Goal: Information Seeking & Learning: Compare options

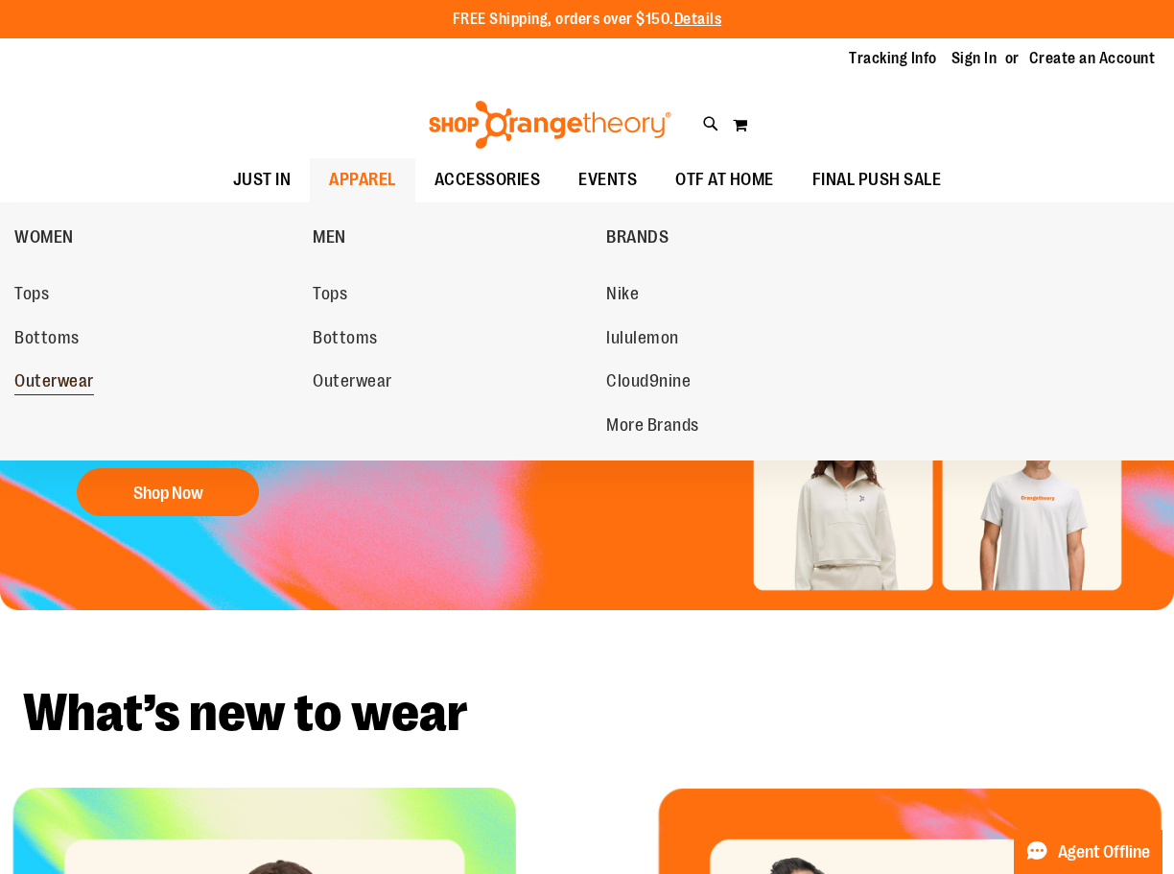
click at [69, 374] on span "Outerwear" at bounding box center [54, 383] width 80 height 24
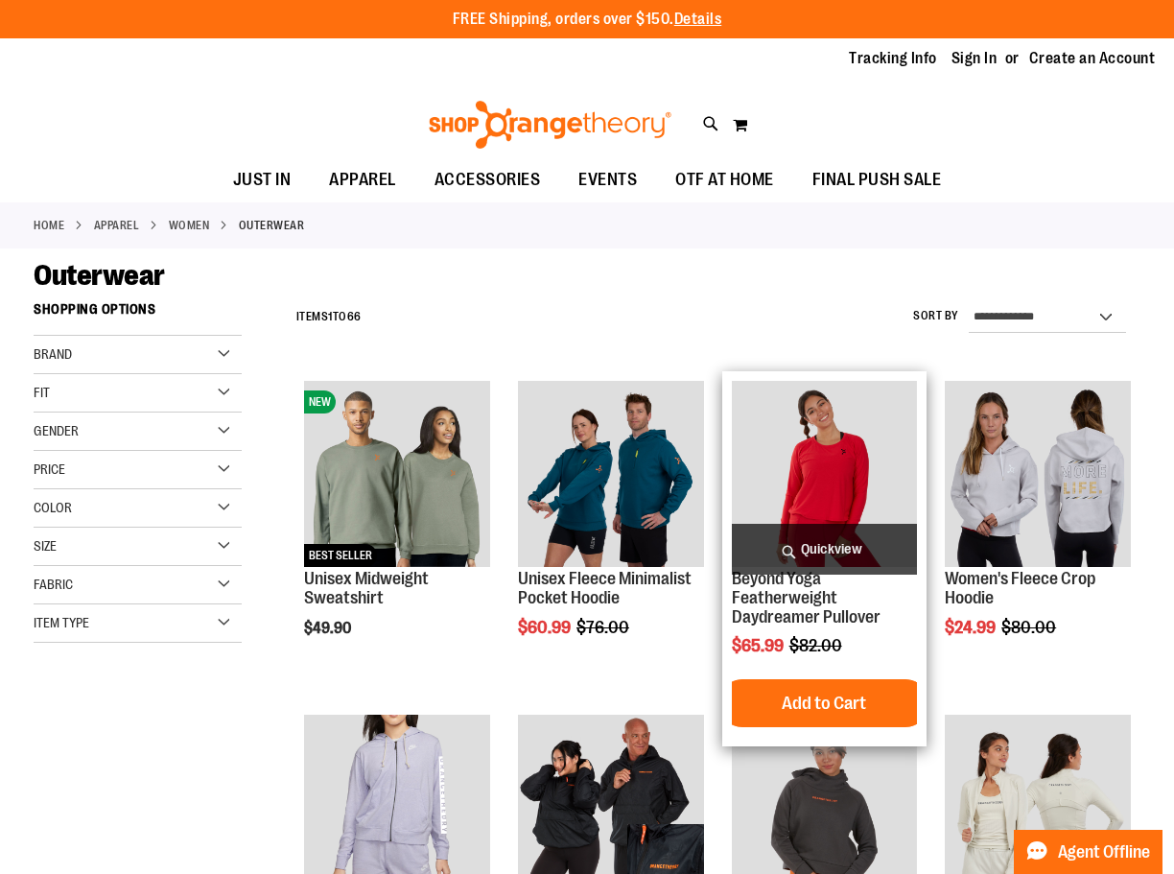
click at [807, 452] on img "product" at bounding box center [825, 474] width 186 height 186
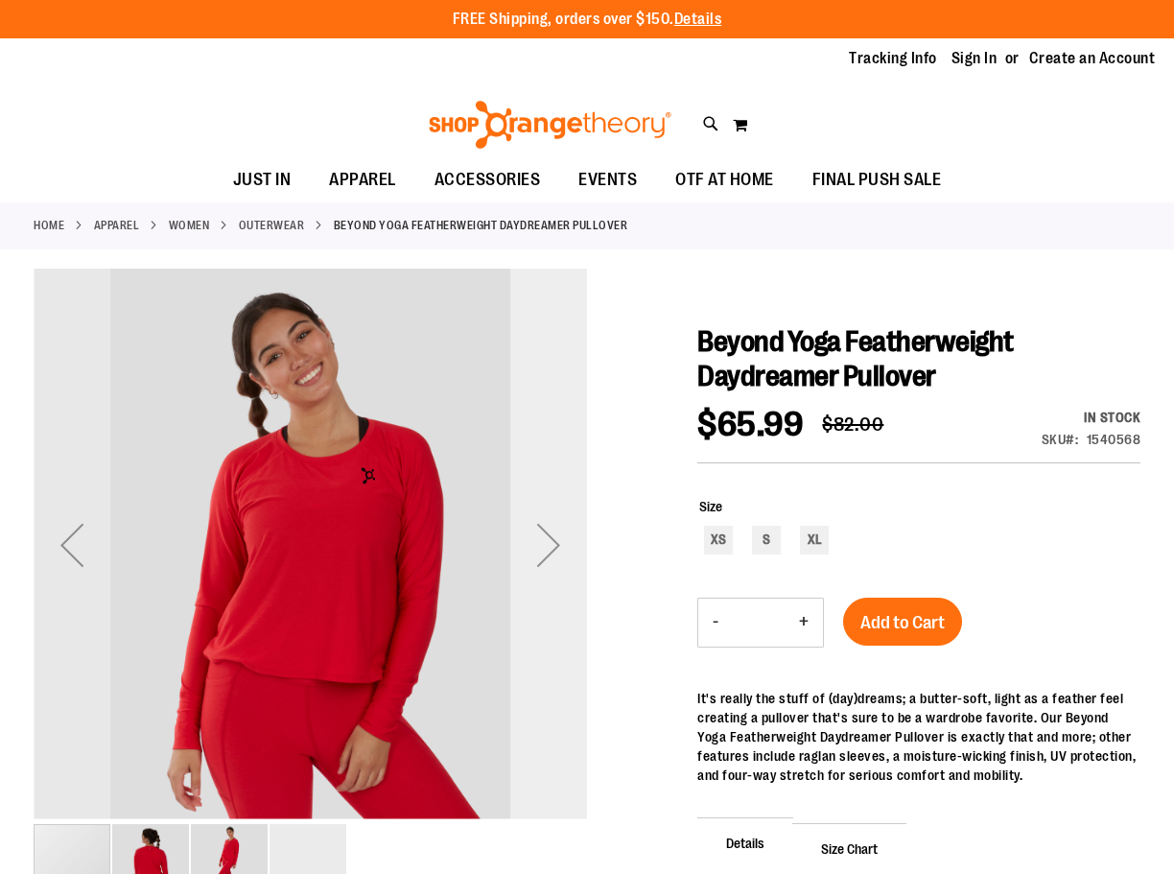
click at [549, 549] on div "Next" at bounding box center [548, 544] width 77 height 77
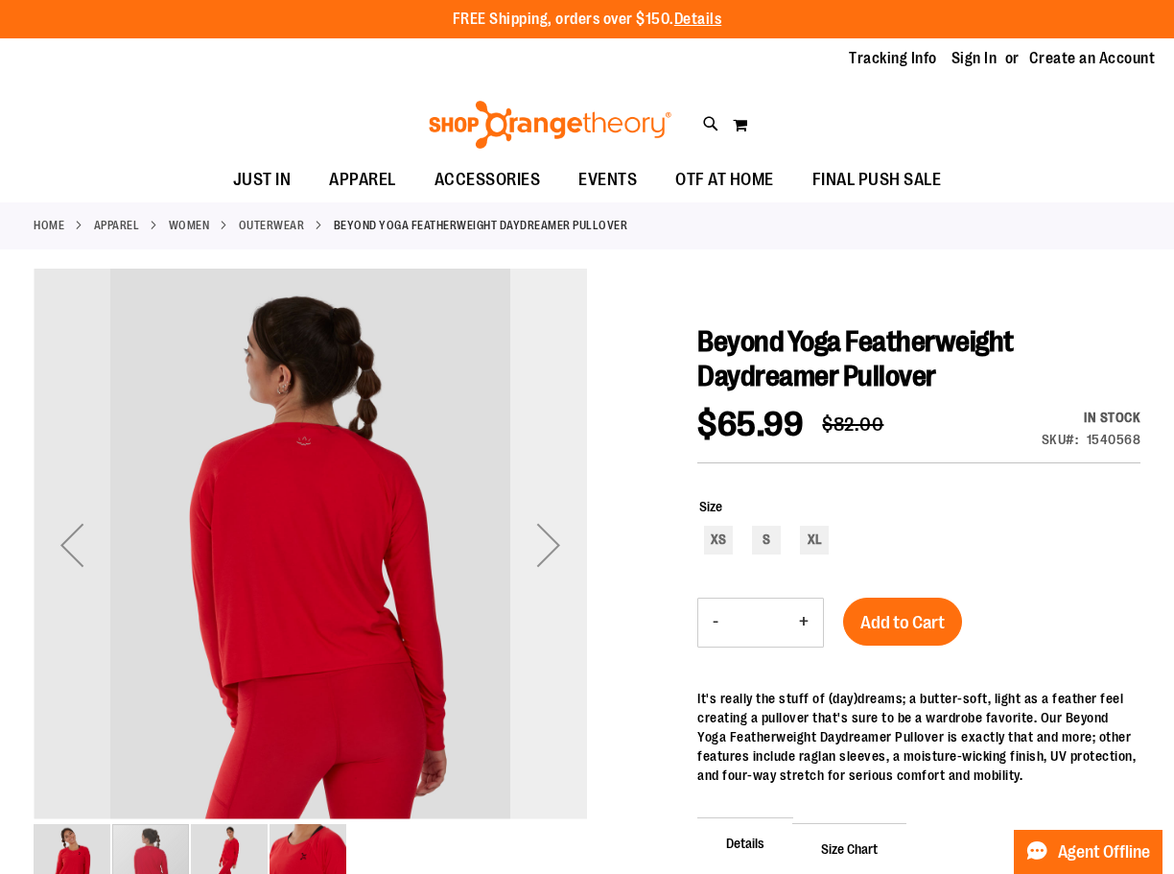
click at [549, 549] on div "Next" at bounding box center [548, 544] width 77 height 77
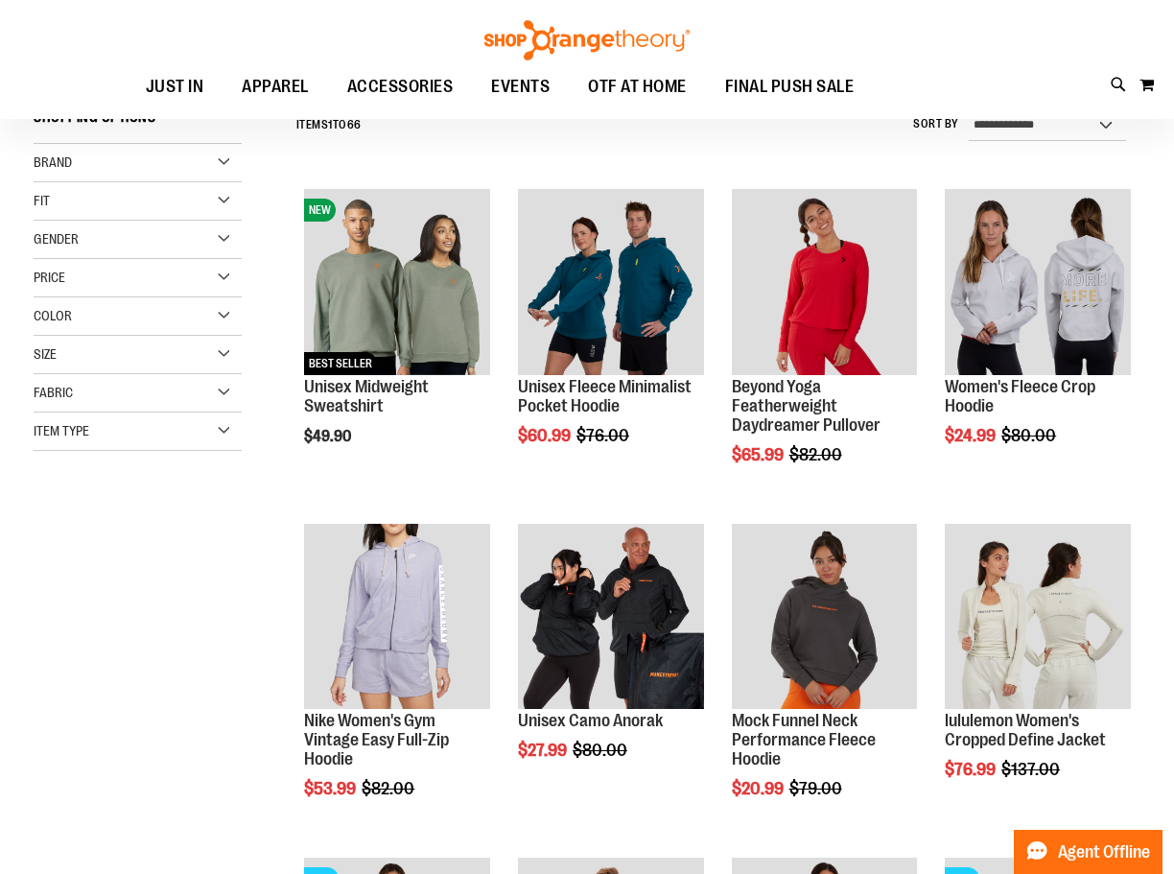
scroll to position [383, 0]
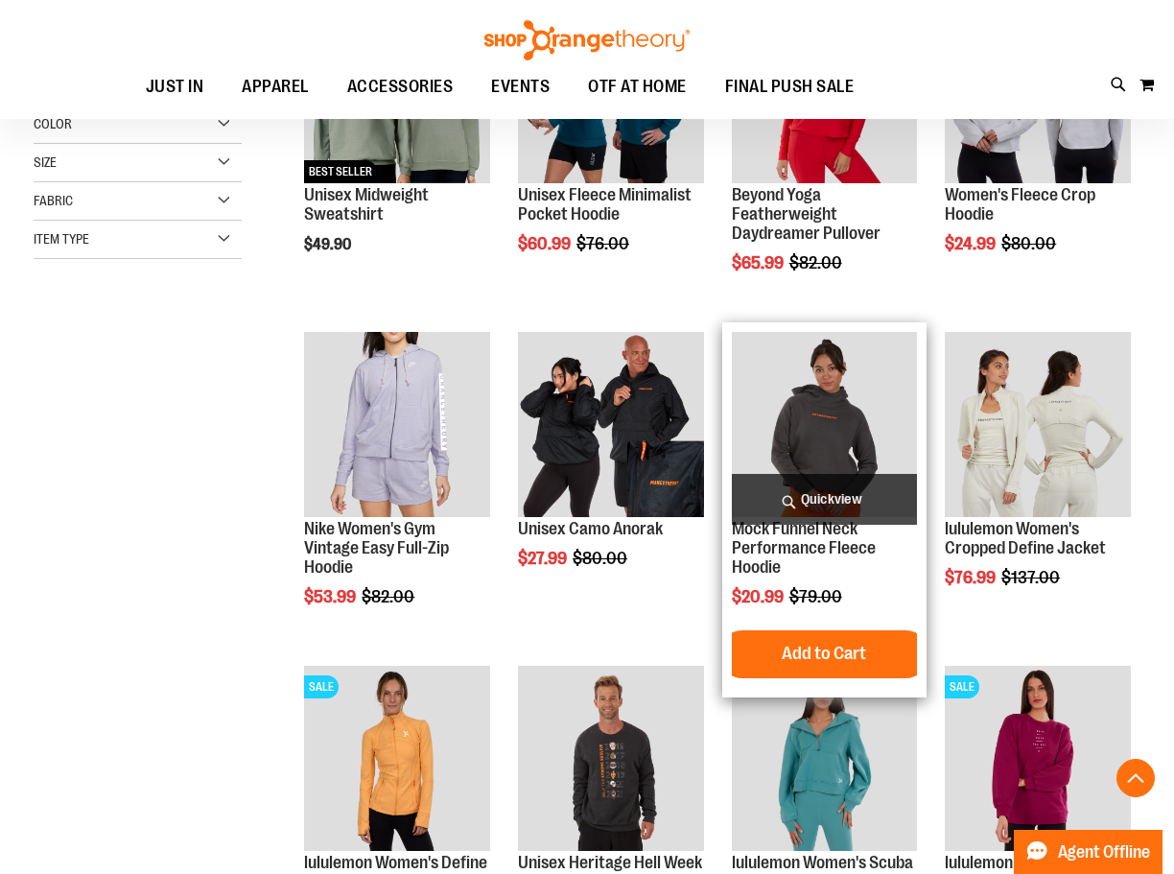
click at [859, 378] on img "product" at bounding box center [825, 425] width 186 height 186
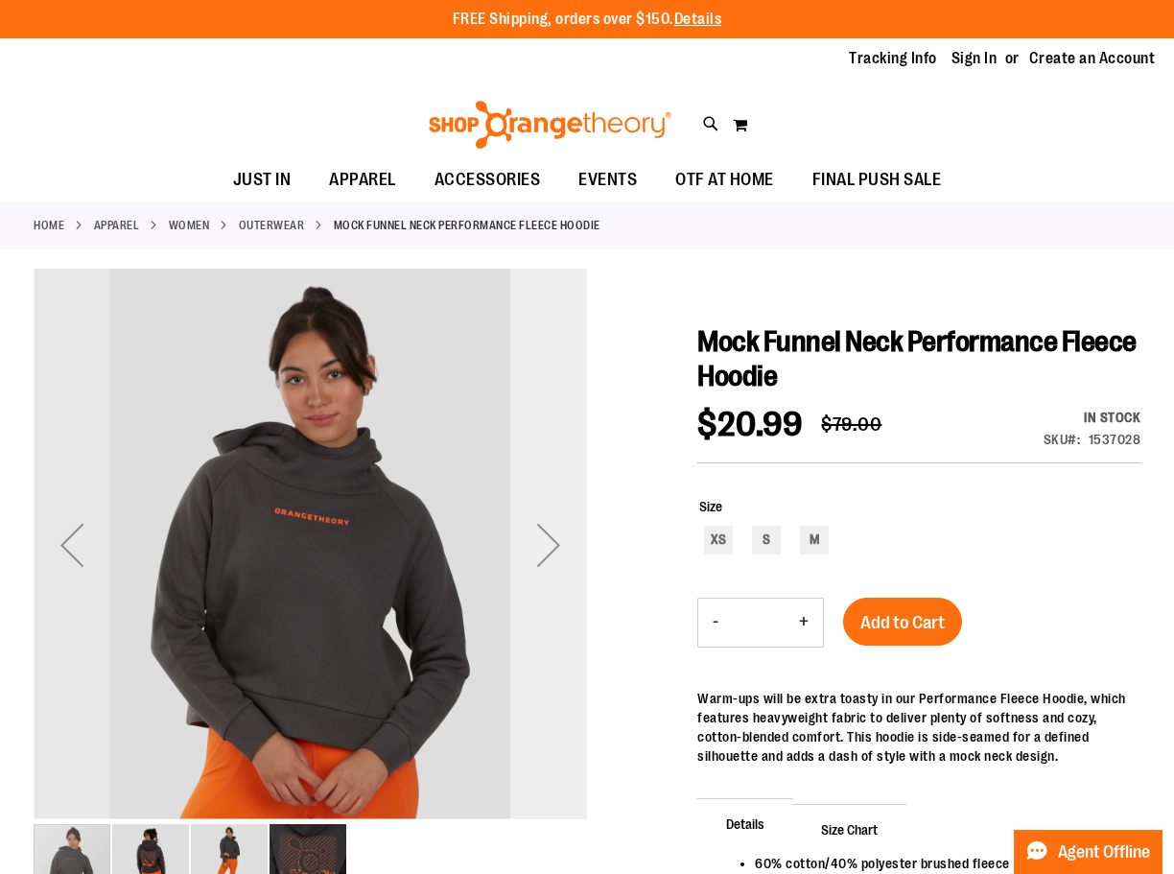
click at [539, 539] on div "Next" at bounding box center [548, 544] width 77 height 77
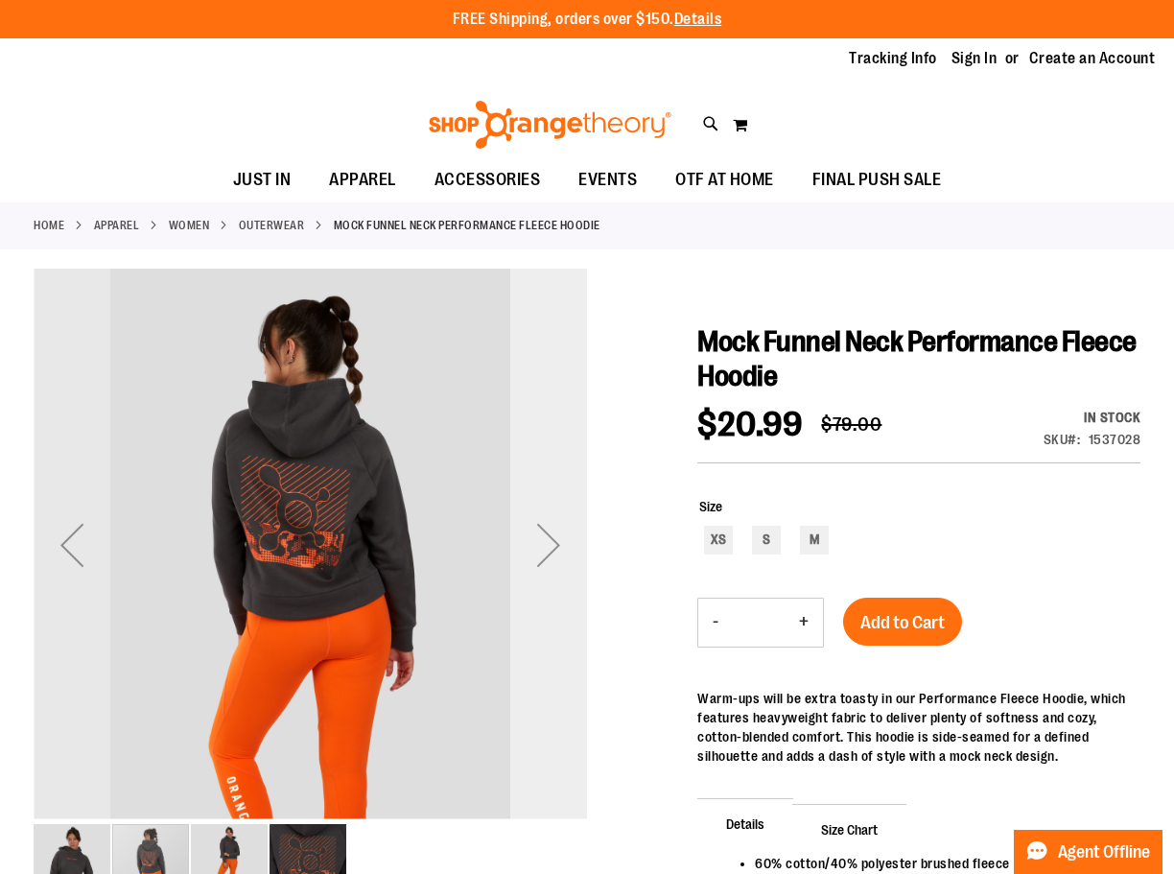
click at [539, 539] on div "Next" at bounding box center [548, 544] width 77 height 77
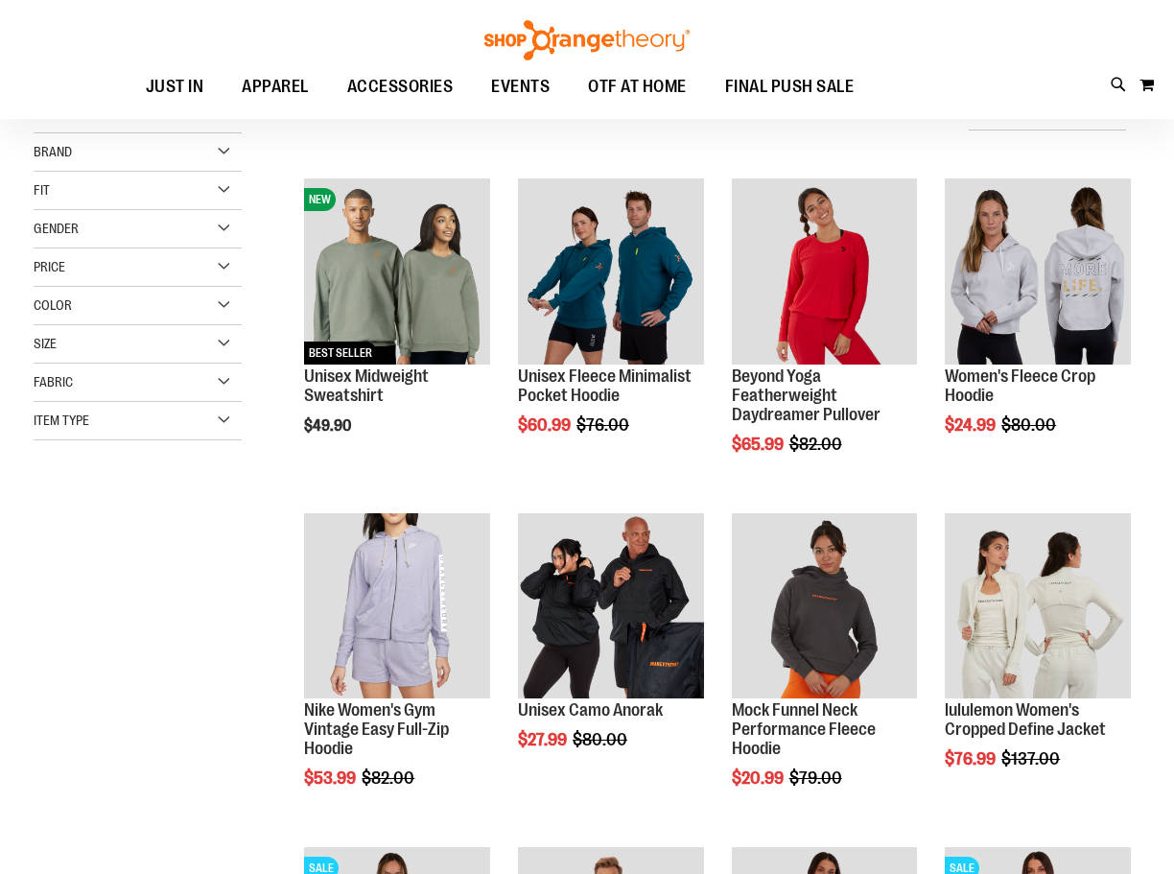
scroll to position [274, 0]
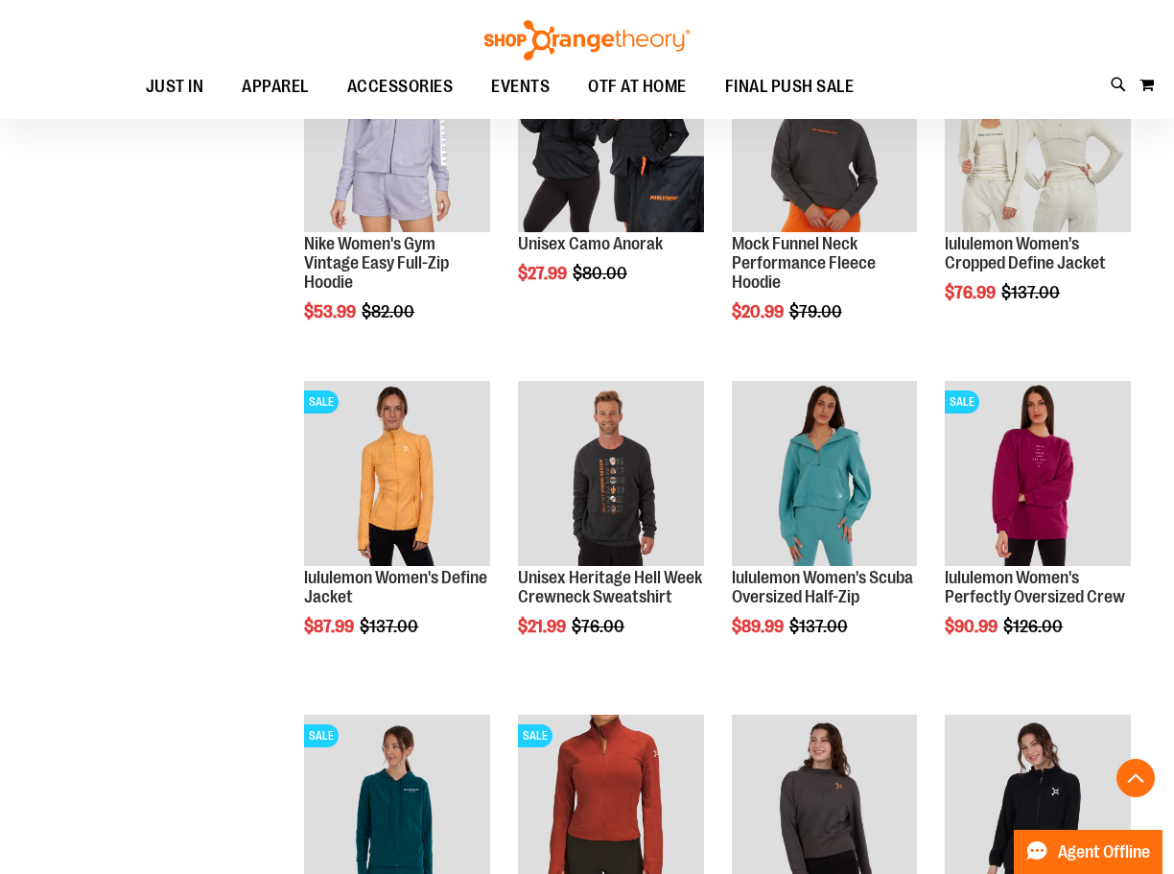
scroll to position [658, 0]
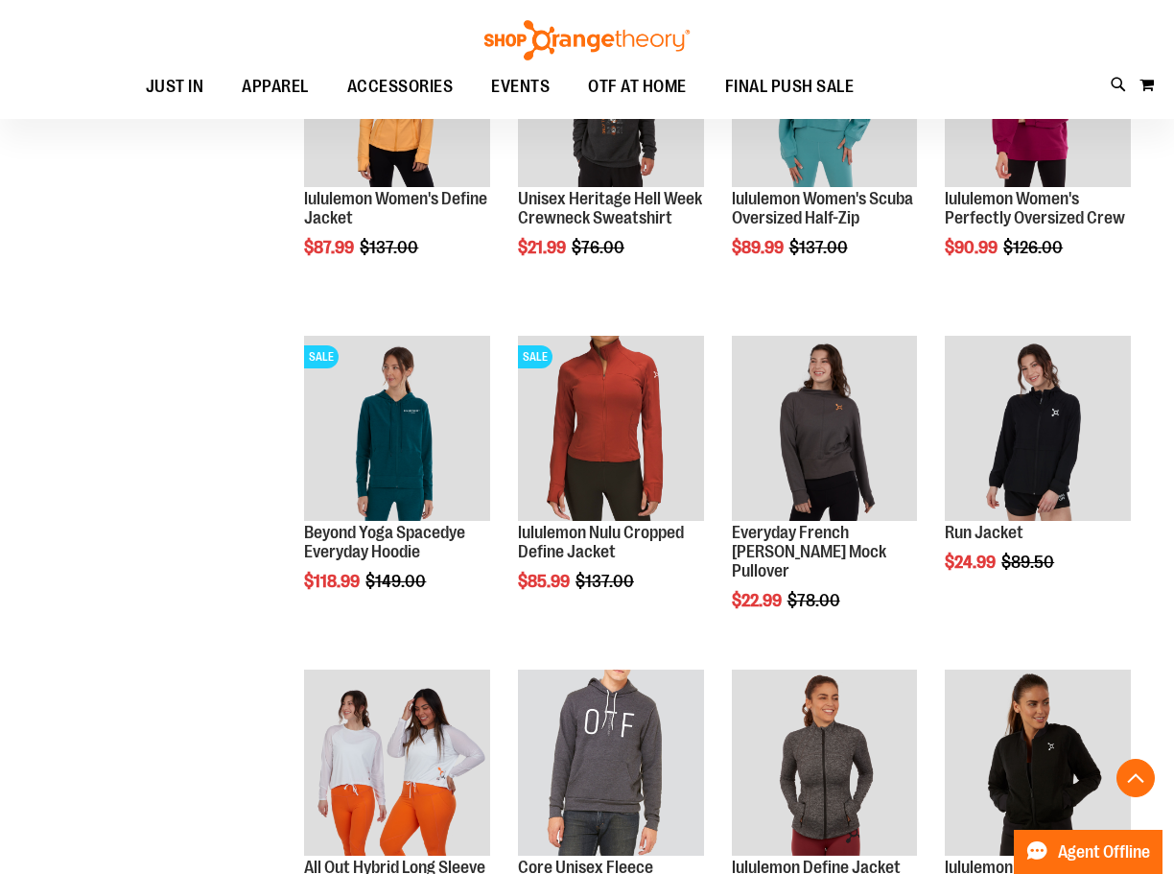
scroll to position [850, 0]
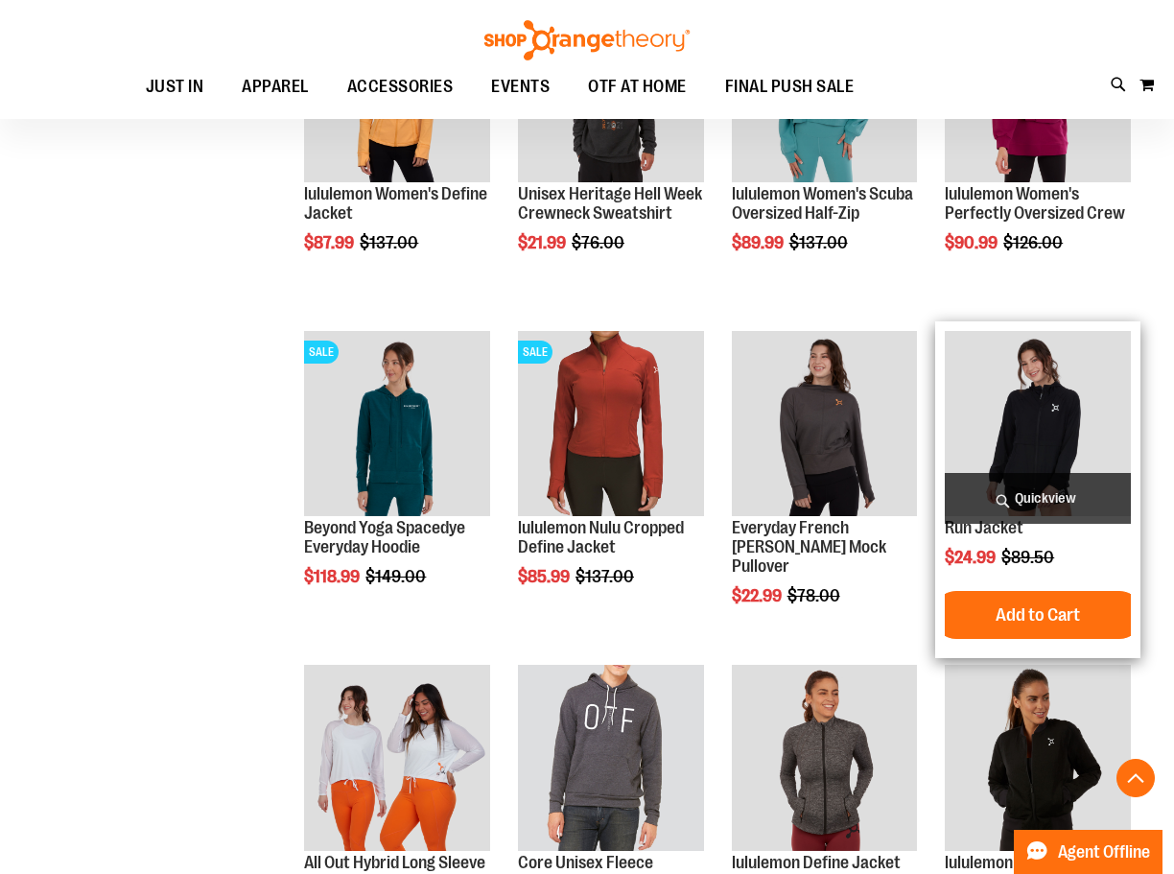
click at [1038, 395] on img "product" at bounding box center [1038, 424] width 186 height 186
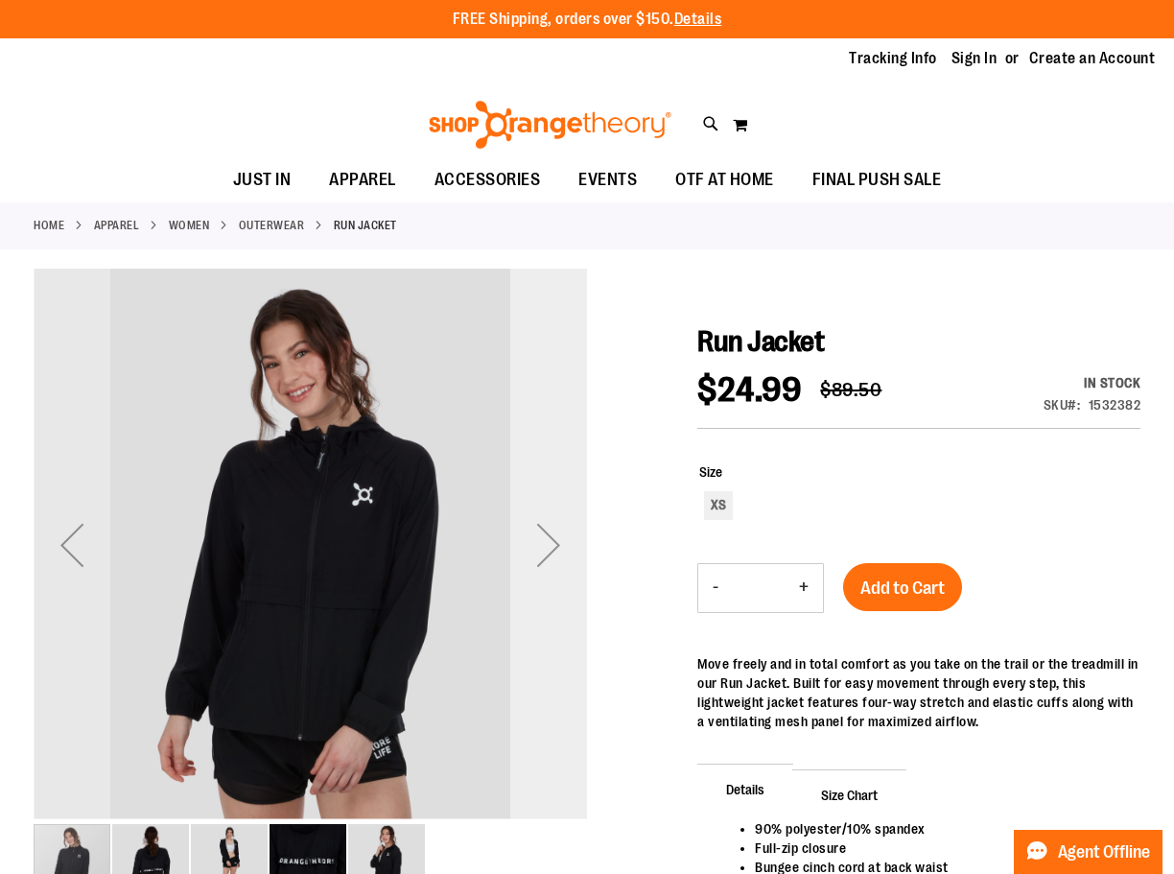
click at [548, 551] on div "Next" at bounding box center [548, 544] width 77 height 77
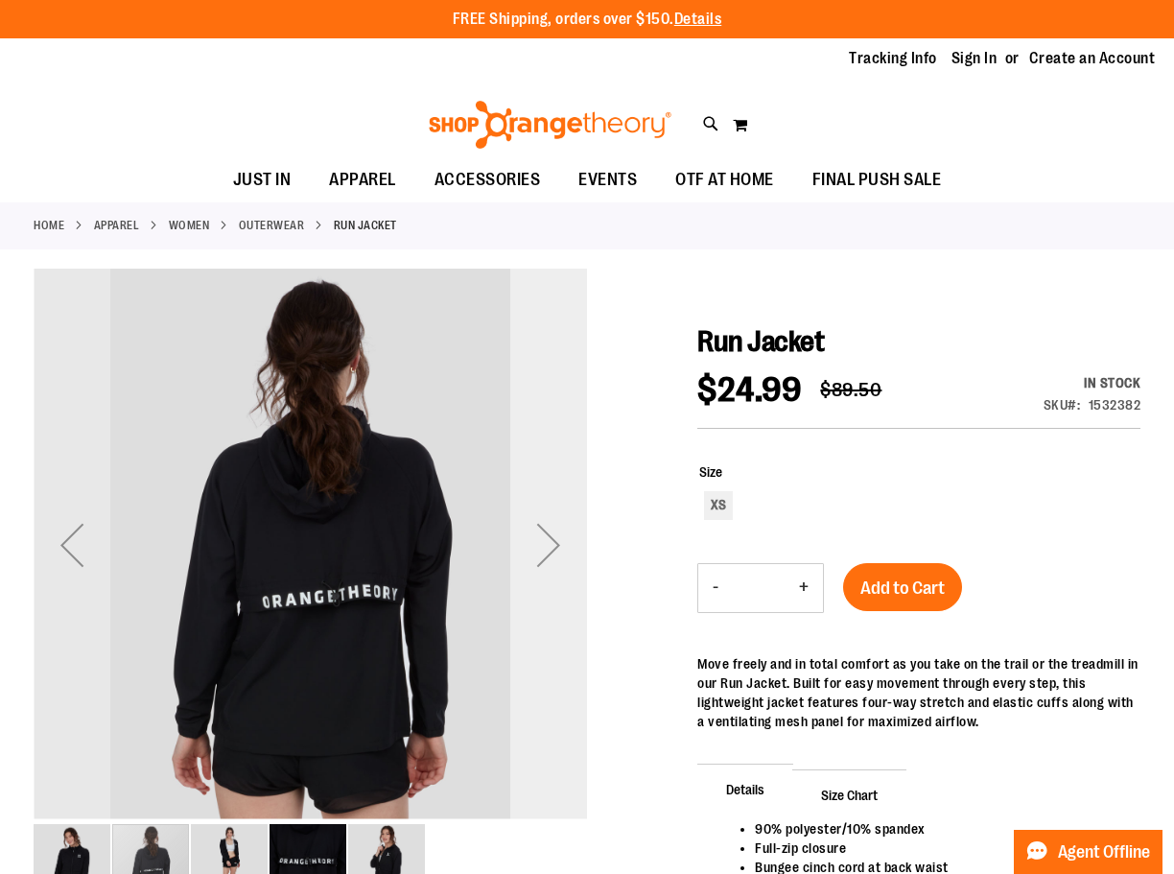
click at [549, 550] on div "Next" at bounding box center [548, 544] width 77 height 77
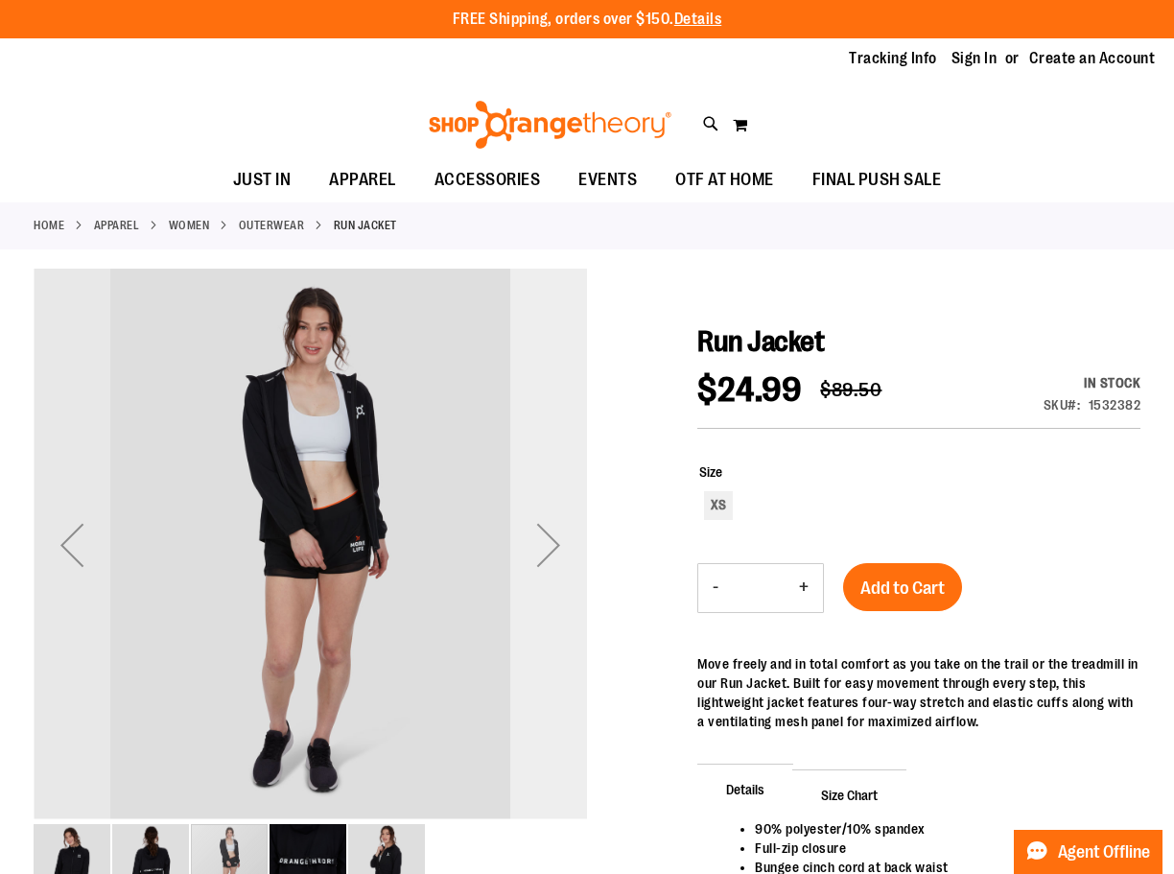
click at [551, 550] on div "Next" at bounding box center [548, 544] width 77 height 77
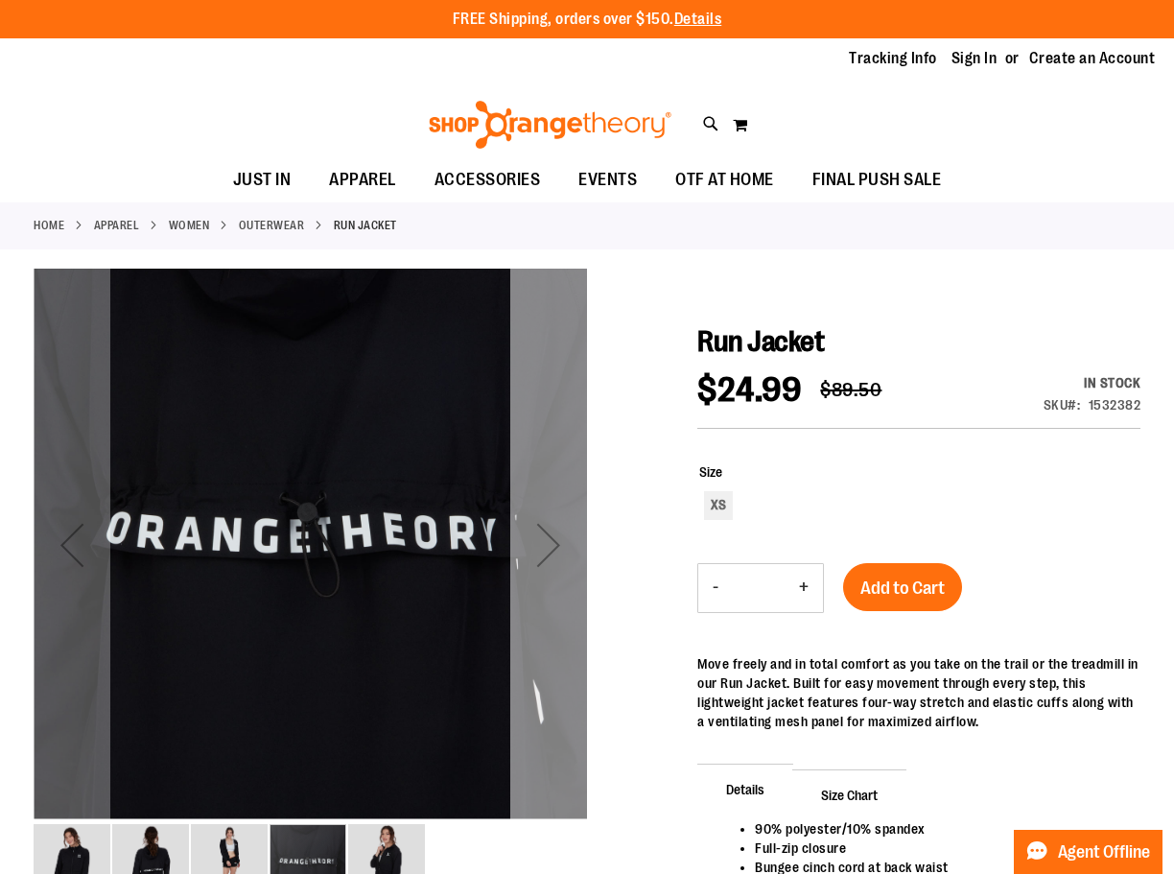
click at [551, 550] on div "Next" at bounding box center [548, 544] width 77 height 77
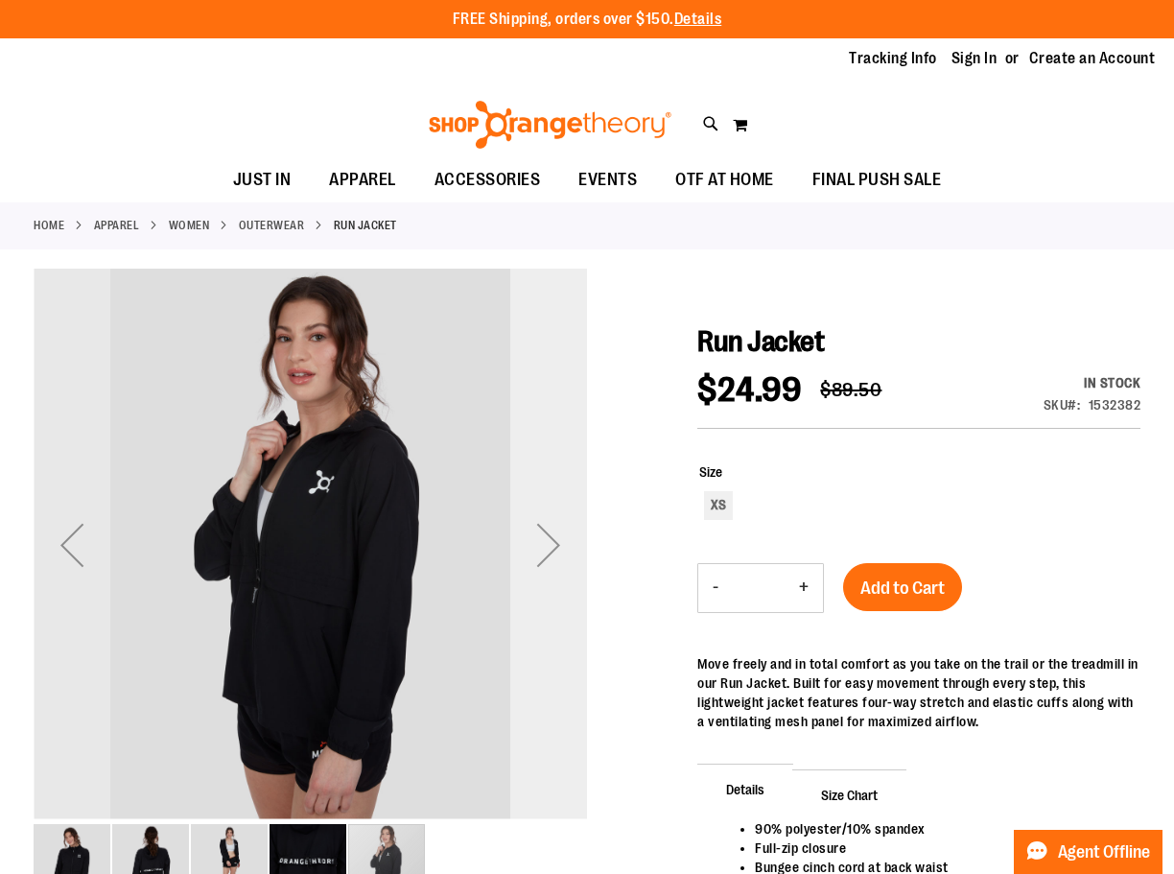
click at [551, 550] on div "Next" at bounding box center [548, 544] width 77 height 77
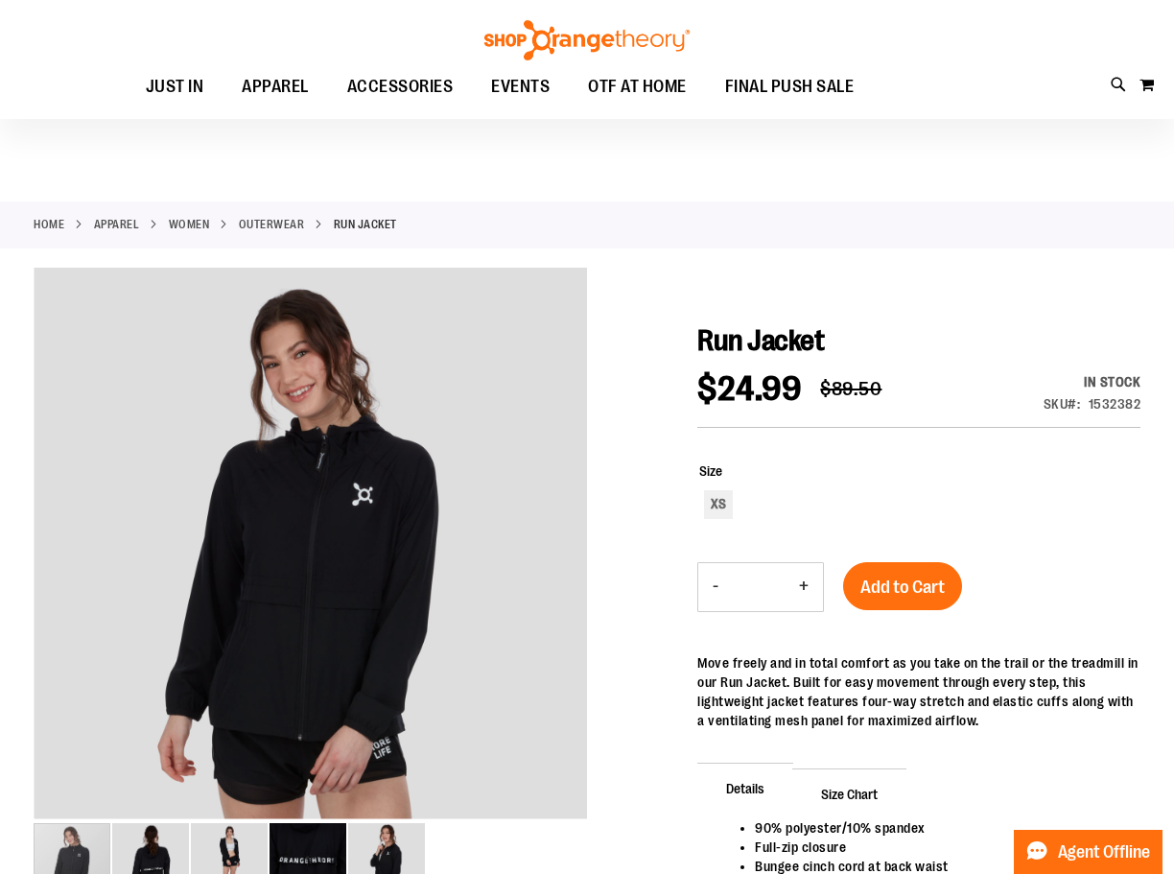
scroll to position [95, 0]
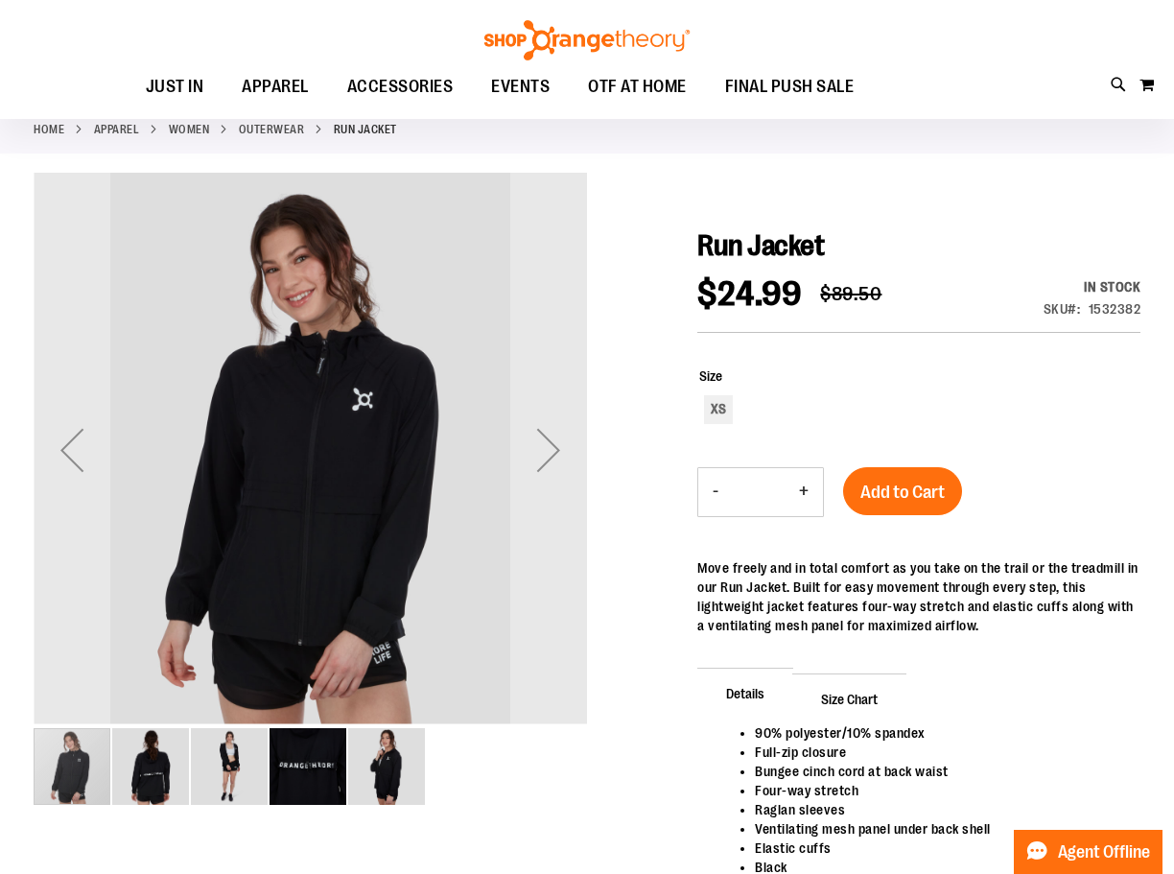
click at [390, 760] on img "image 5 of 5" at bounding box center [386, 766] width 77 height 77
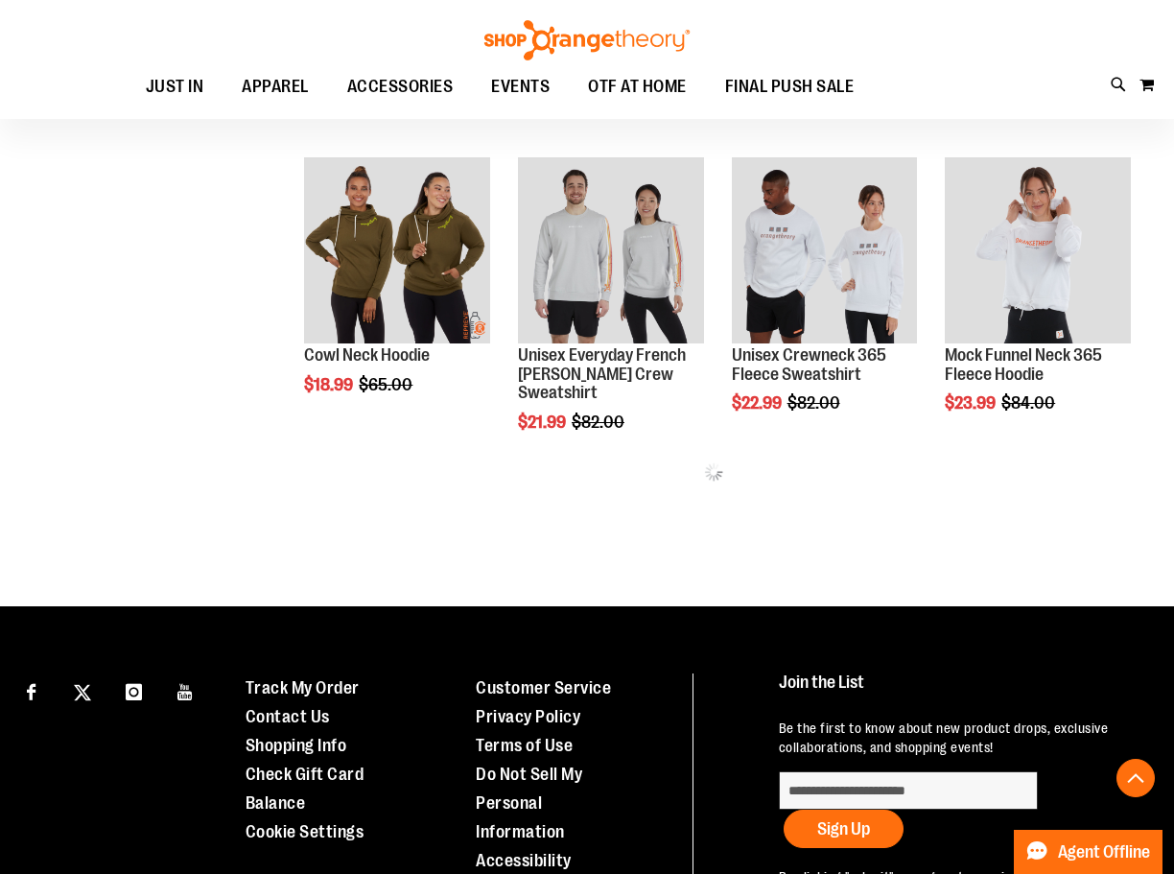
scroll to position [528, 0]
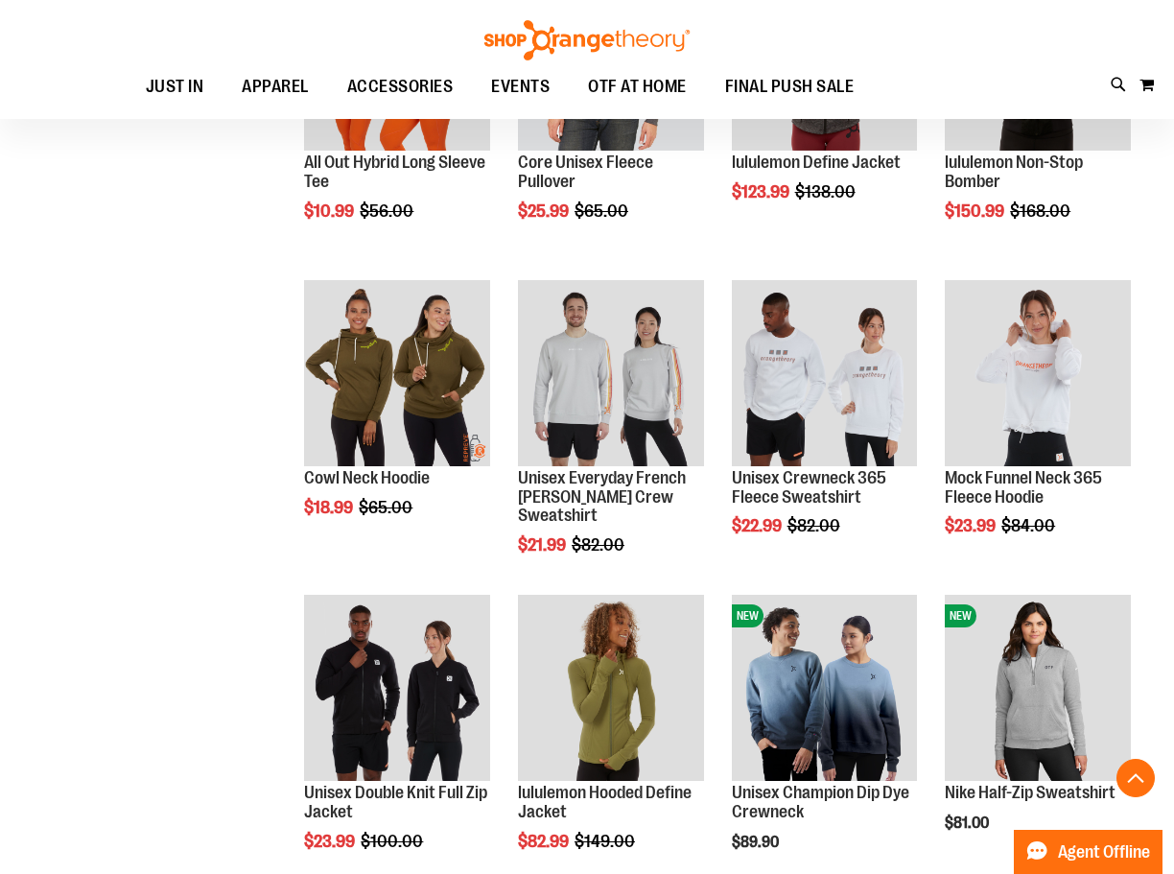
scroll to position [624, 0]
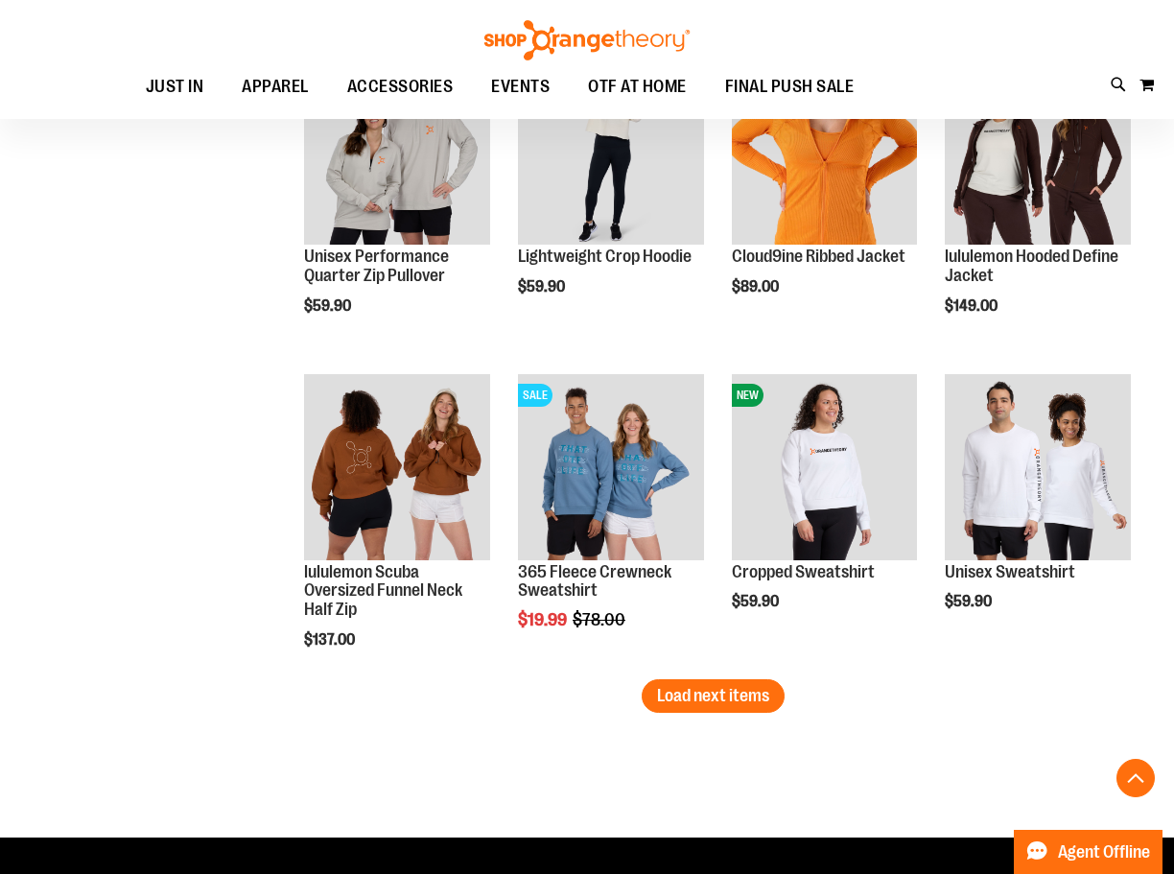
scroll to position [2350, 0]
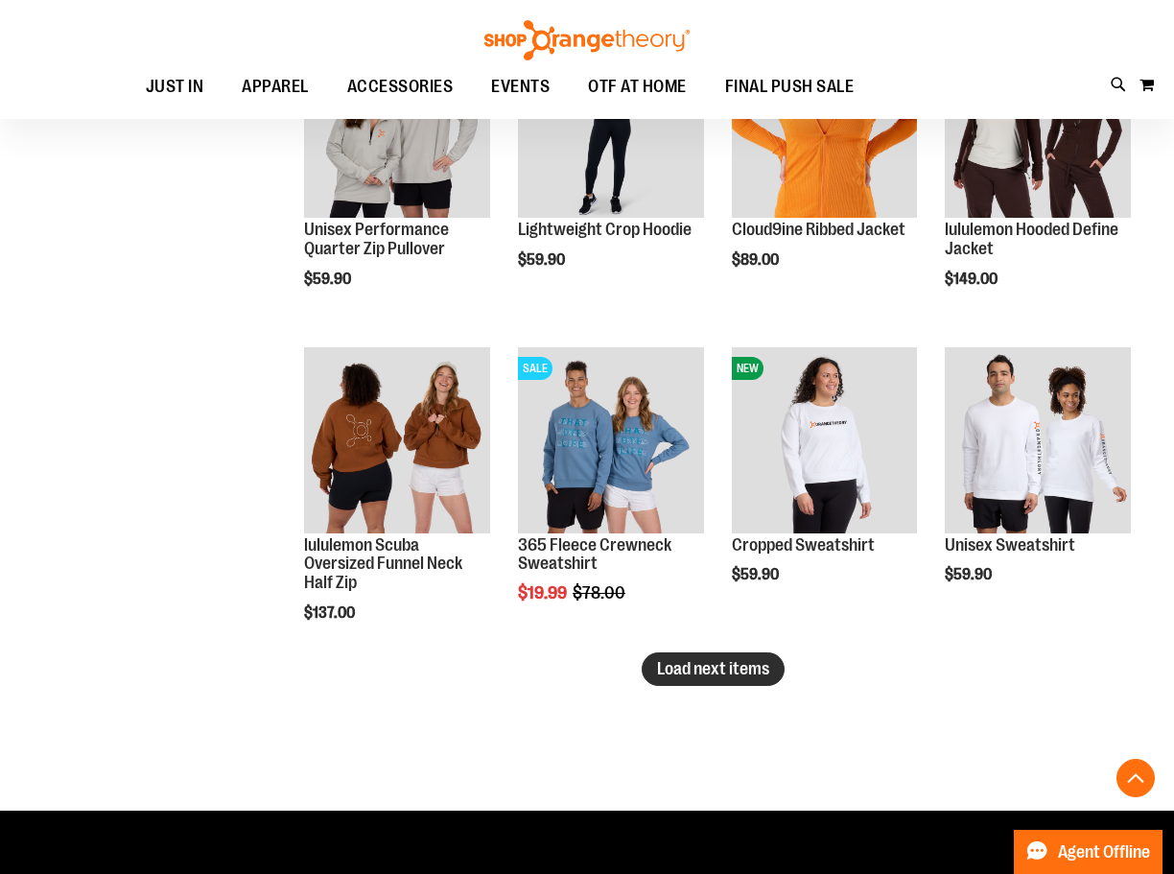
click at [775, 669] on button "Load next items" at bounding box center [713, 669] width 143 height 34
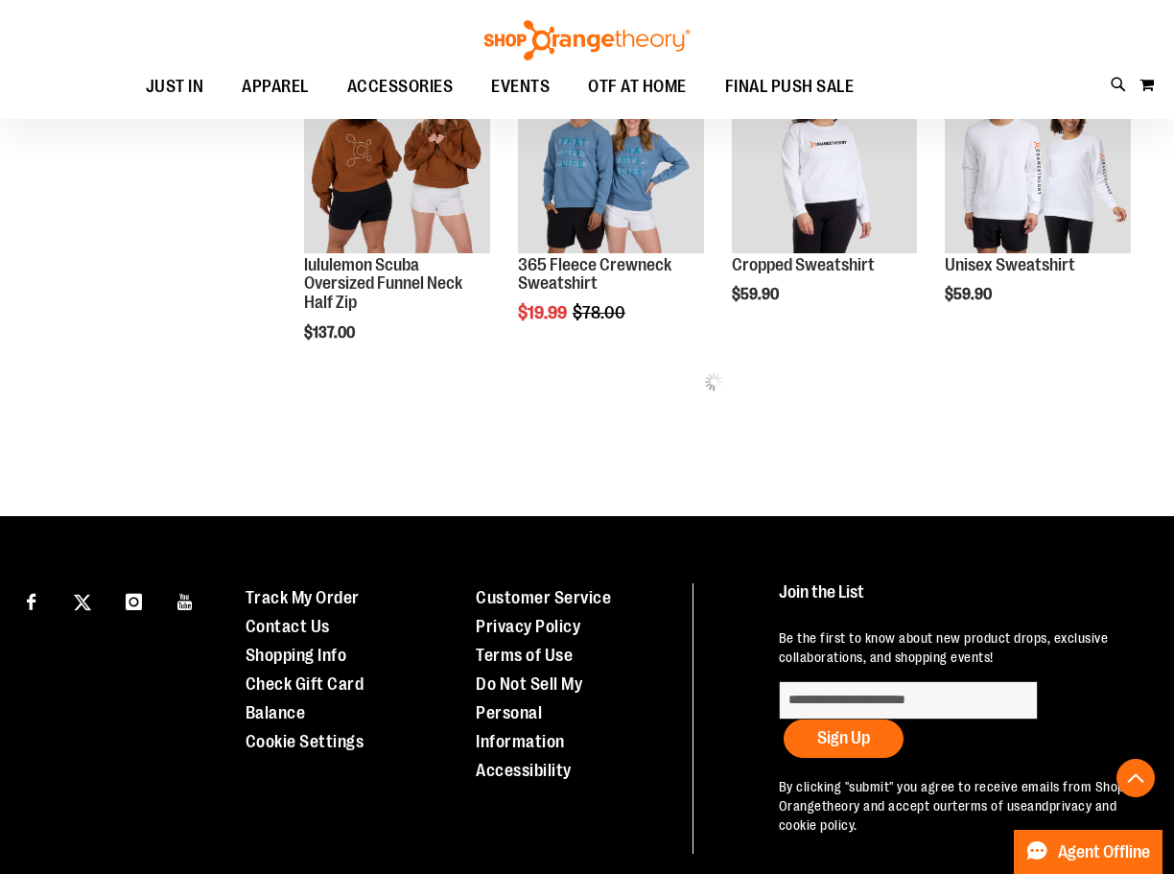
scroll to position [2638, 0]
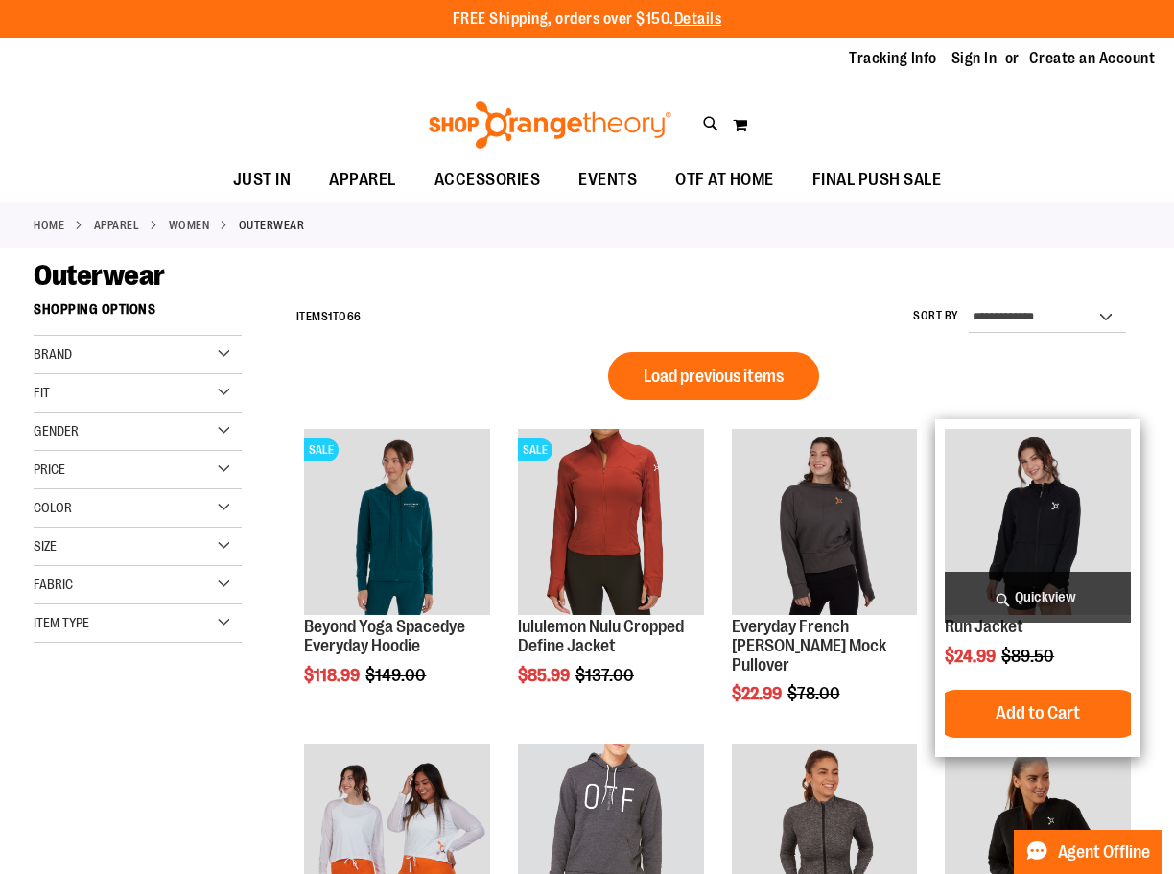
click at [1019, 501] on img "product" at bounding box center [1038, 522] width 186 height 186
